Goal: Obtain resource: Obtain resource

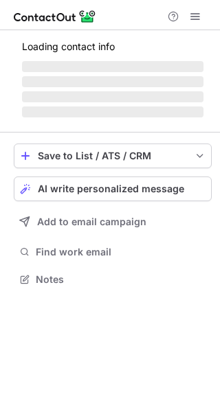
scroll to position [300, 220]
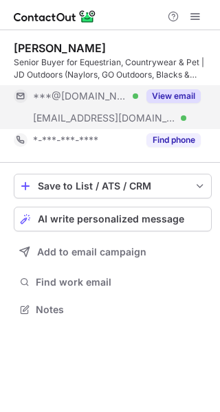
drag, startPoint x: 173, startPoint y: 93, endPoint x: 179, endPoint y: 99, distance: 7.8
click at [174, 95] on button "View email" at bounding box center [173, 96] width 54 height 14
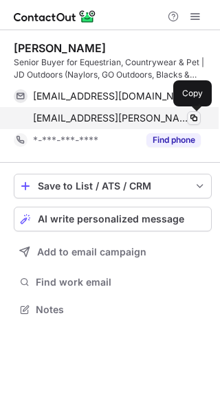
click at [194, 119] on span at bounding box center [193, 118] width 11 height 11
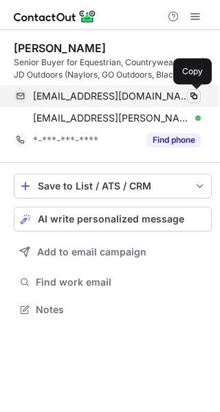
click at [194, 98] on span at bounding box center [193, 96] width 11 height 11
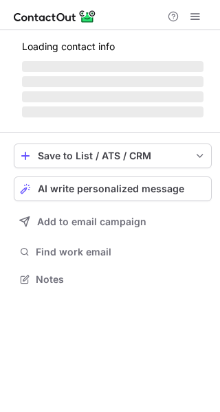
scroll to position [266, 220]
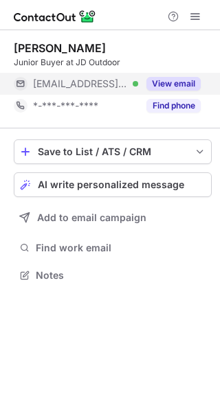
click at [190, 83] on button "View email" at bounding box center [173, 84] width 54 height 14
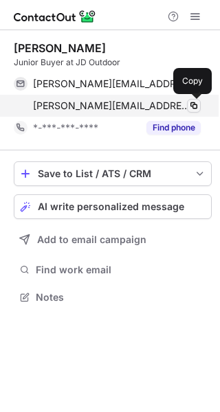
click at [194, 107] on span at bounding box center [193, 105] width 11 height 11
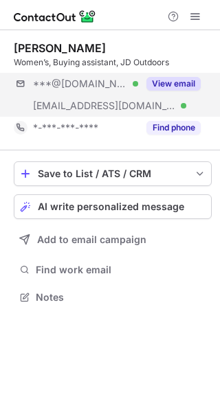
scroll to position [288, 220]
click at [176, 84] on button "View email" at bounding box center [173, 84] width 54 height 14
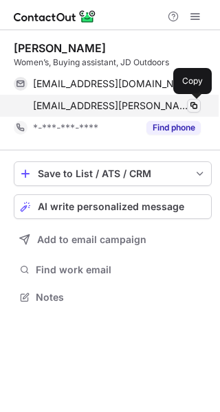
click at [193, 111] on span at bounding box center [193, 105] width 11 height 11
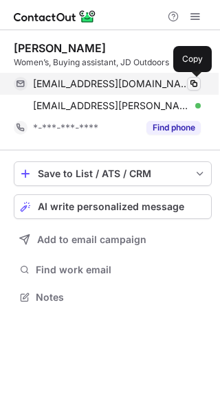
drag, startPoint x: 197, startPoint y: 85, endPoint x: 31, endPoint y: 171, distance: 187.1
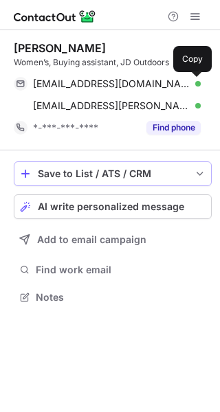
click at [196, 85] on span at bounding box center [193, 83] width 11 height 11
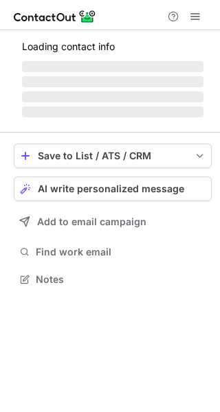
scroll to position [278, 220]
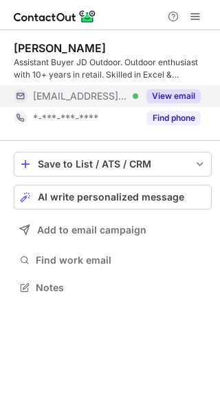
click at [174, 97] on button "View email" at bounding box center [173, 96] width 54 height 14
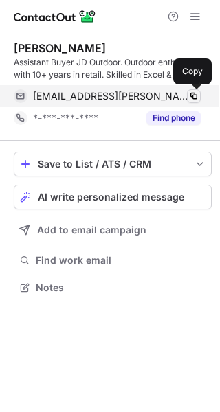
click at [194, 98] on span at bounding box center [193, 96] width 11 height 11
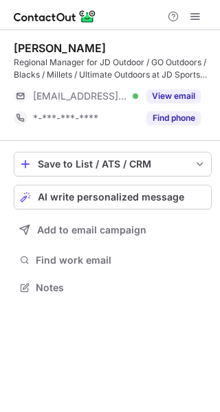
scroll to position [278, 220]
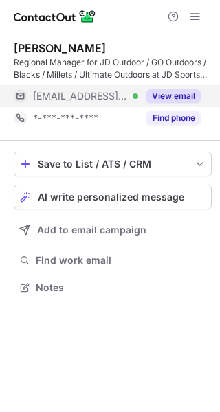
drag, startPoint x: 0, startPoint y: 0, endPoint x: 184, endPoint y: 96, distance: 207.7
click at [184, 96] on button "View email" at bounding box center [173, 96] width 54 height 14
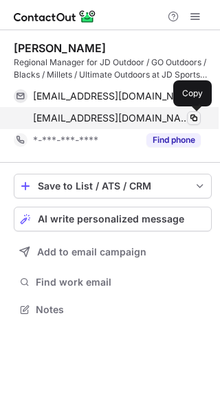
click at [193, 114] on span at bounding box center [193, 118] width 11 height 11
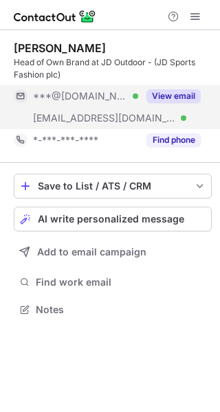
scroll to position [300, 220]
click at [166, 97] on button "View email" at bounding box center [173, 96] width 54 height 14
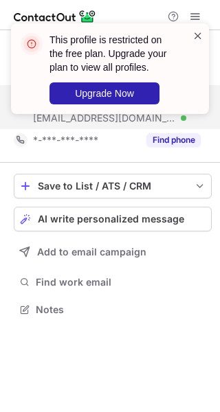
click at [198, 37] on span at bounding box center [197, 36] width 11 height 14
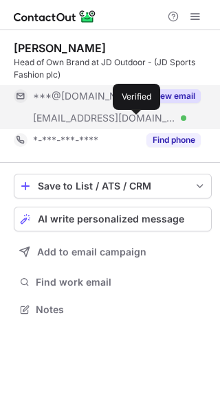
click at [181, 120] on div at bounding box center [183, 117] width 5 height 5
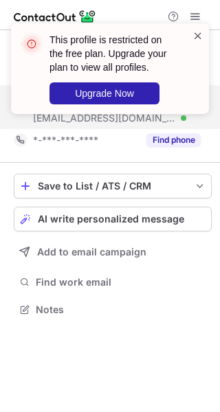
click at [195, 36] on span at bounding box center [197, 36] width 11 height 14
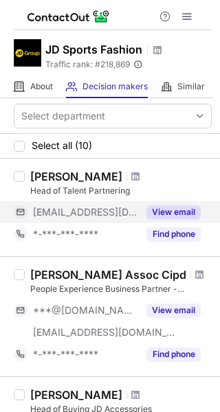
click at [181, 210] on button "View email" at bounding box center [173, 212] width 54 height 14
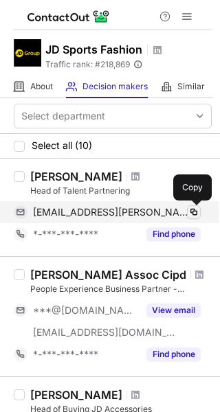
click at [192, 218] on button at bounding box center [194, 212] width 14 height 14
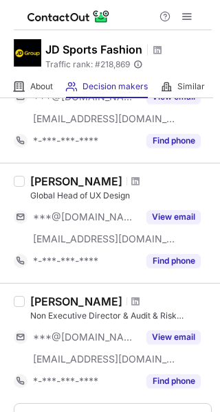
scroll to position [756, 0]
